Goal: Task Accomplishment & Management: Manage account settings

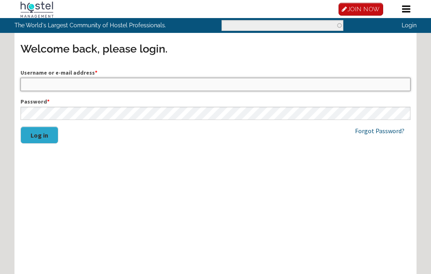
click at [94, 85] on input "Username or e-mail address *" at bounding box center [215, 84] width 390 height 13
type input "raheelmansoor"
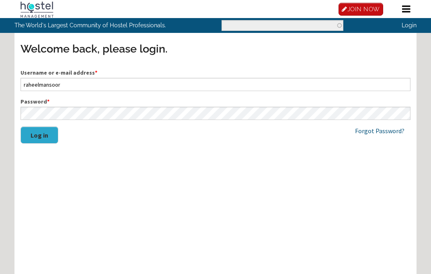
click at [45, 135] on button "Log in" at bounding box center [39, 135] width 38 height 17
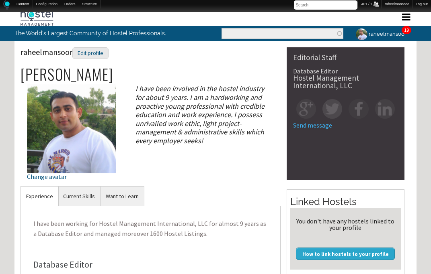
click at [386, 35] on link "raheelmansoor" at bounding box center [379, 34] width 61 height 16
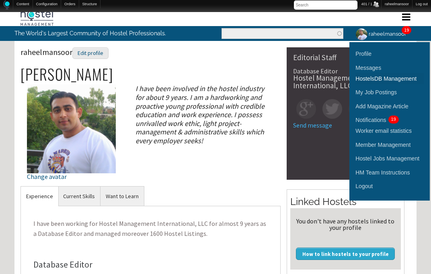
click at [388, 78] on link "HostelsDB Management" at bounding box center [389, 78] width 68 height 11
